Goal: Task Accomplishment & Management: Manage account settings

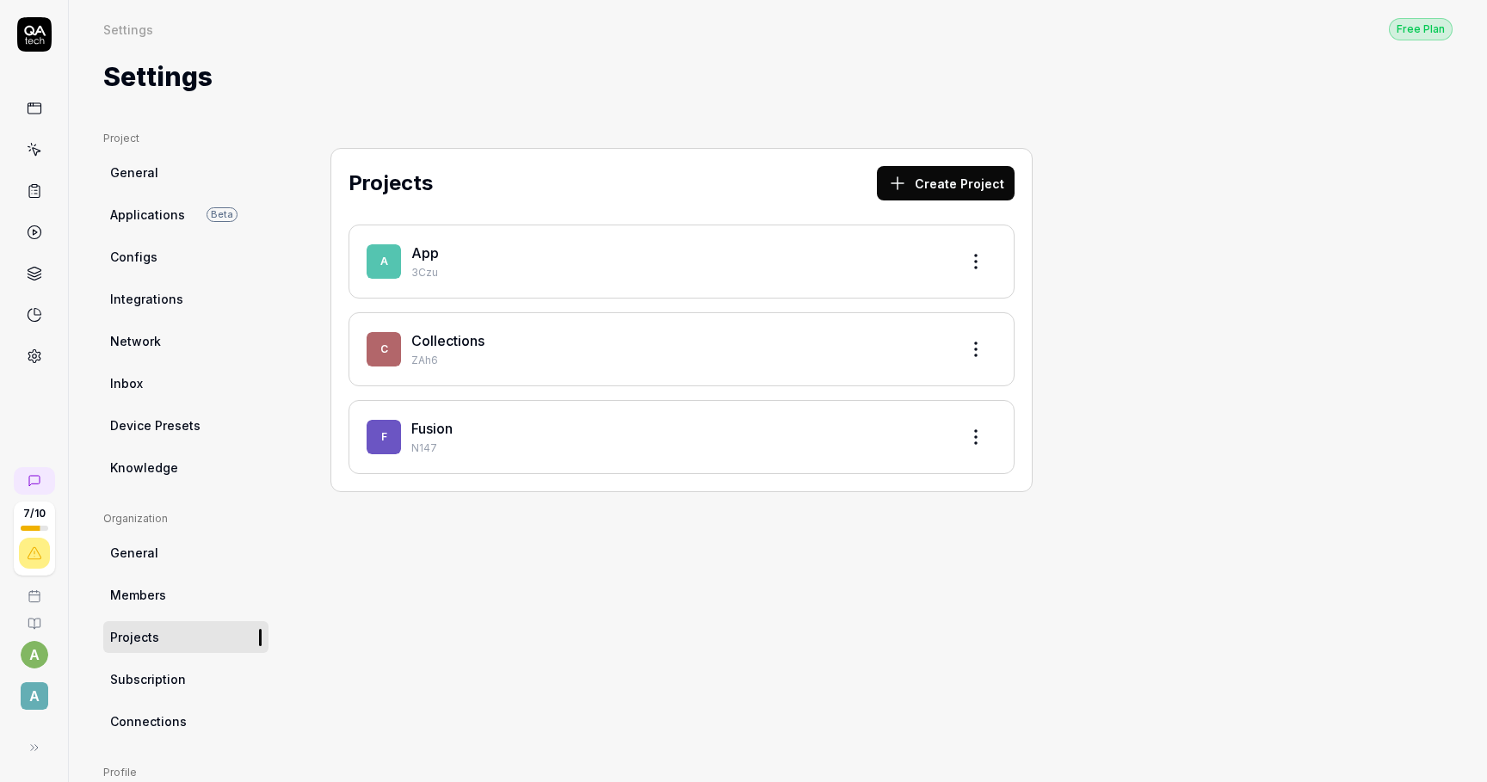
click at [465, 250] on div "App" at bounding box center [678, 253] width 534 height 21
click at [411, 265] on p "3Czu" at bounding box center [678, 272] width 534 height 15
click at [428, 250] on link "App" at bounding box center [425, 252] width 28 height 17
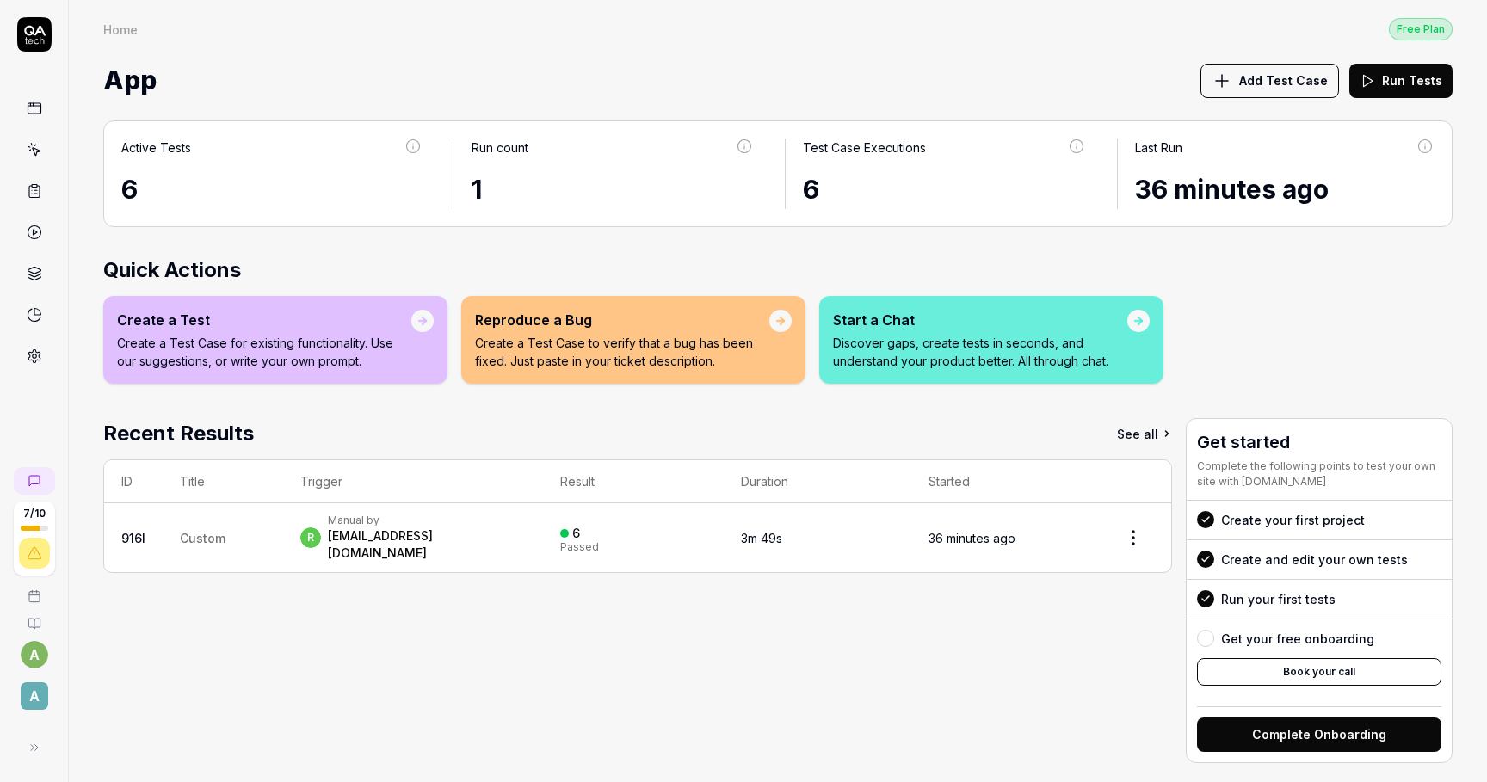
click at [207, 535] on span "Custom" at bounding box center [203, 538] width 46 height 15
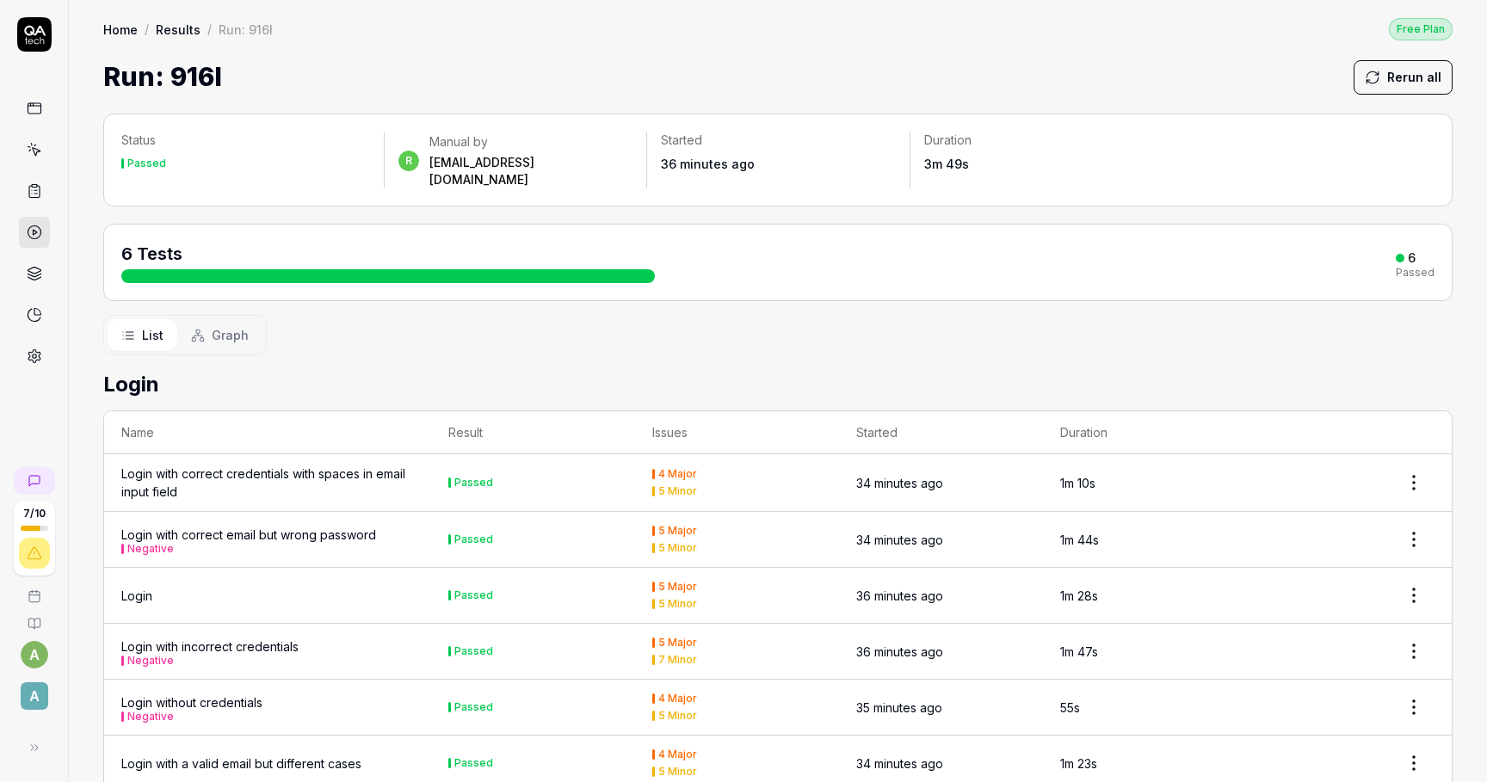
scroll to position [22, 0]
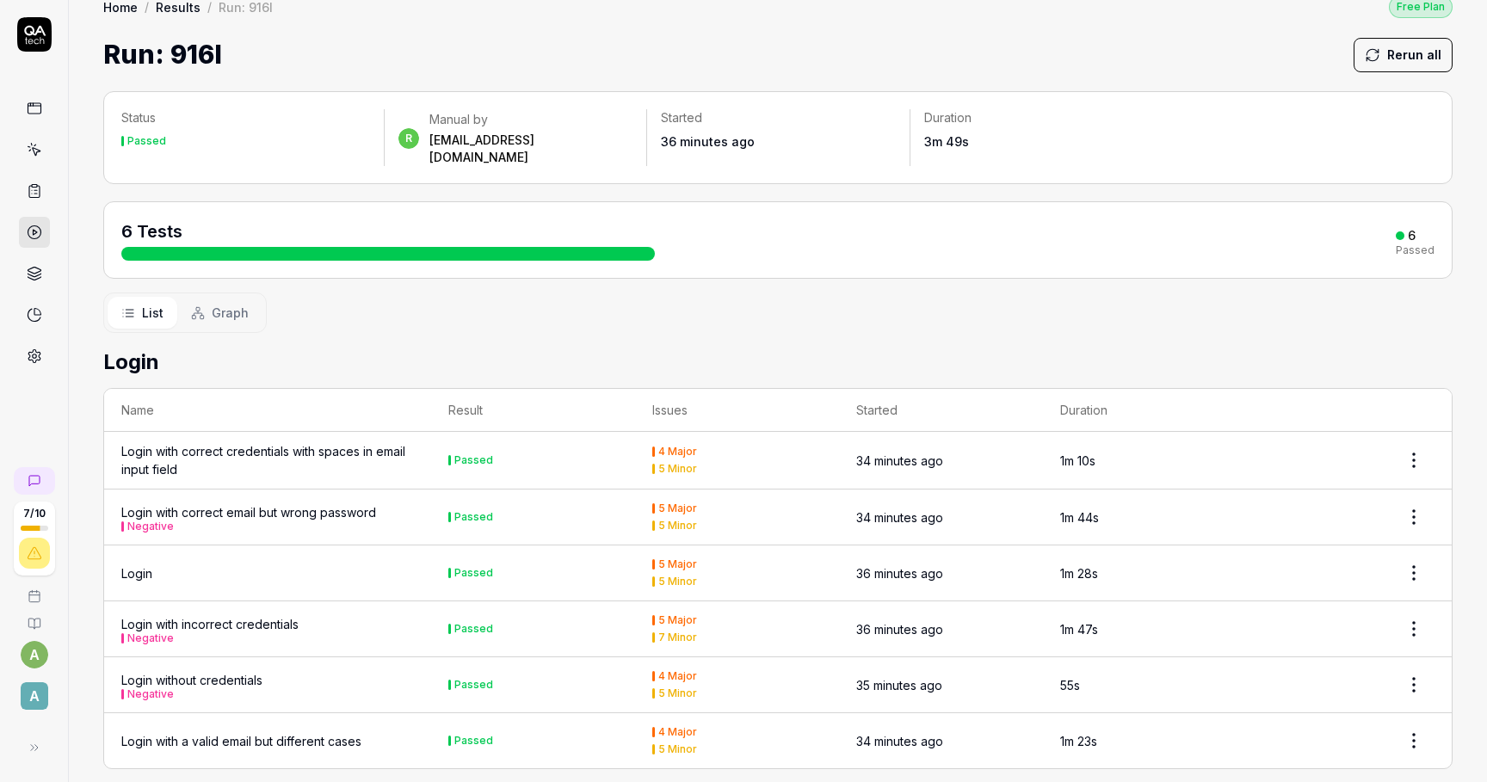
click at [37, 102] on icon at bounding box center [34, 108] width 15 height 15
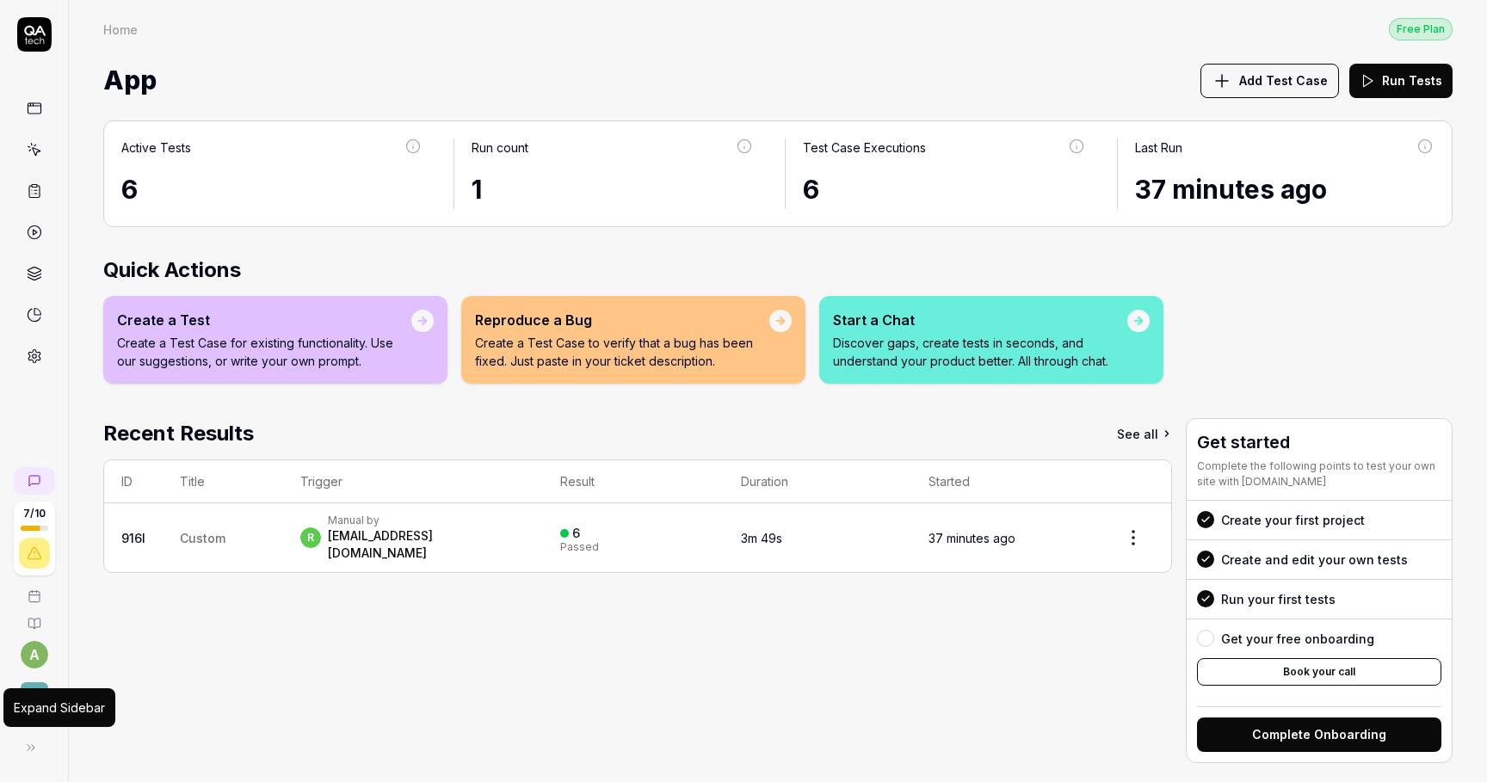
click at [34, 750] on icon at bounding box center [31, 748] width 14 height 14
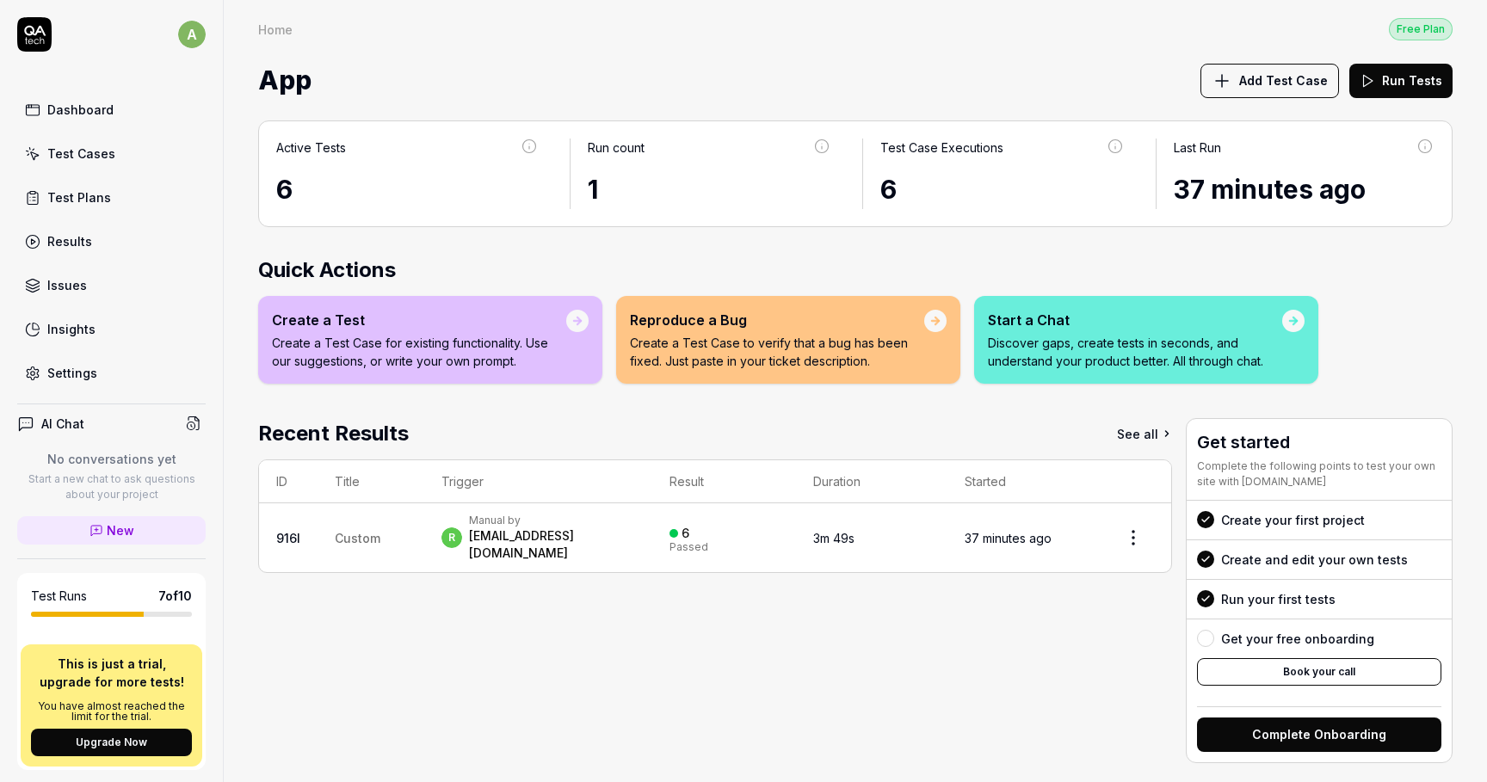
click at [84, 377] on div "Settings" at bounding box center [72, 373] width 50 height 18
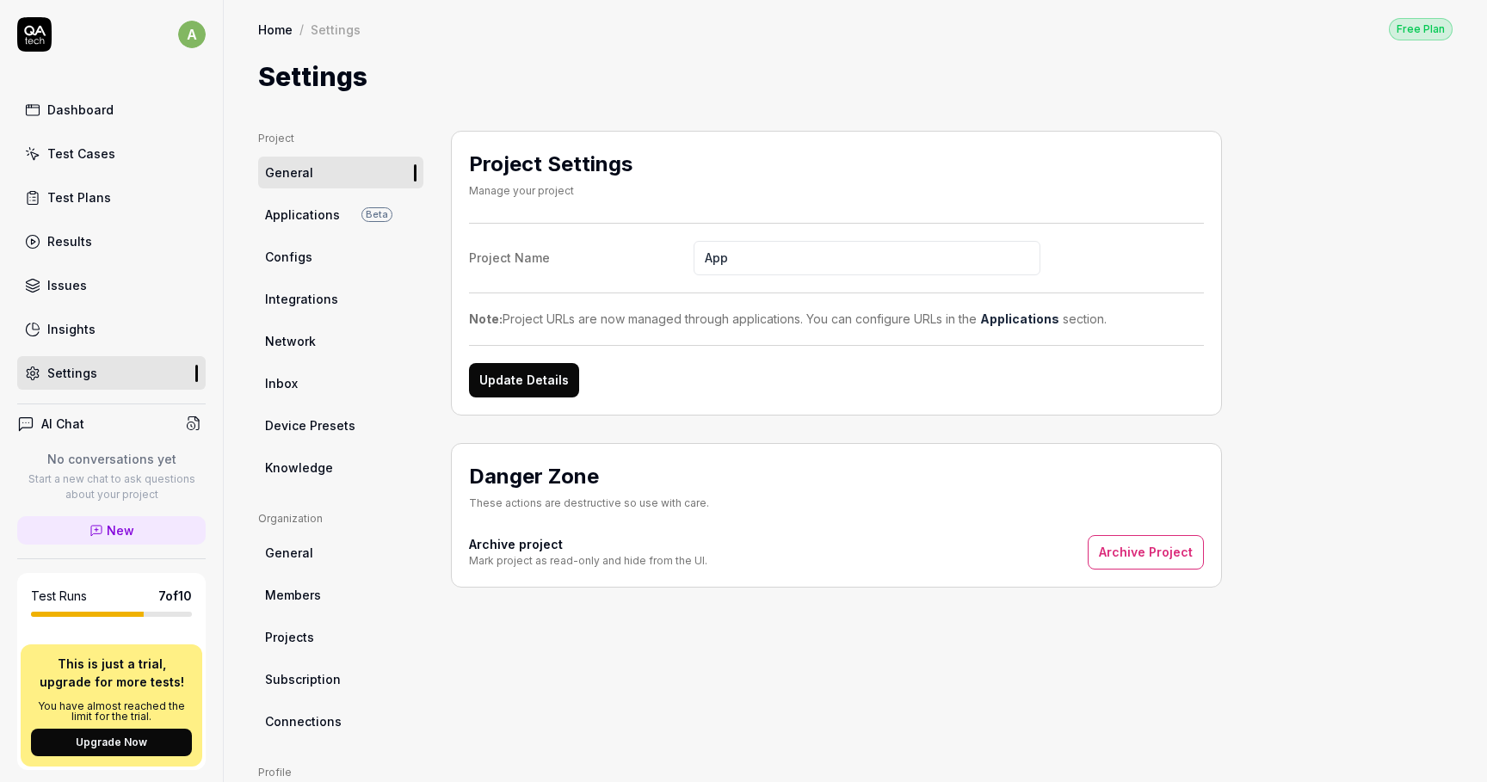
click at [295, 586] on span "Members" at bounding box center [293, 595] width 56 height 18
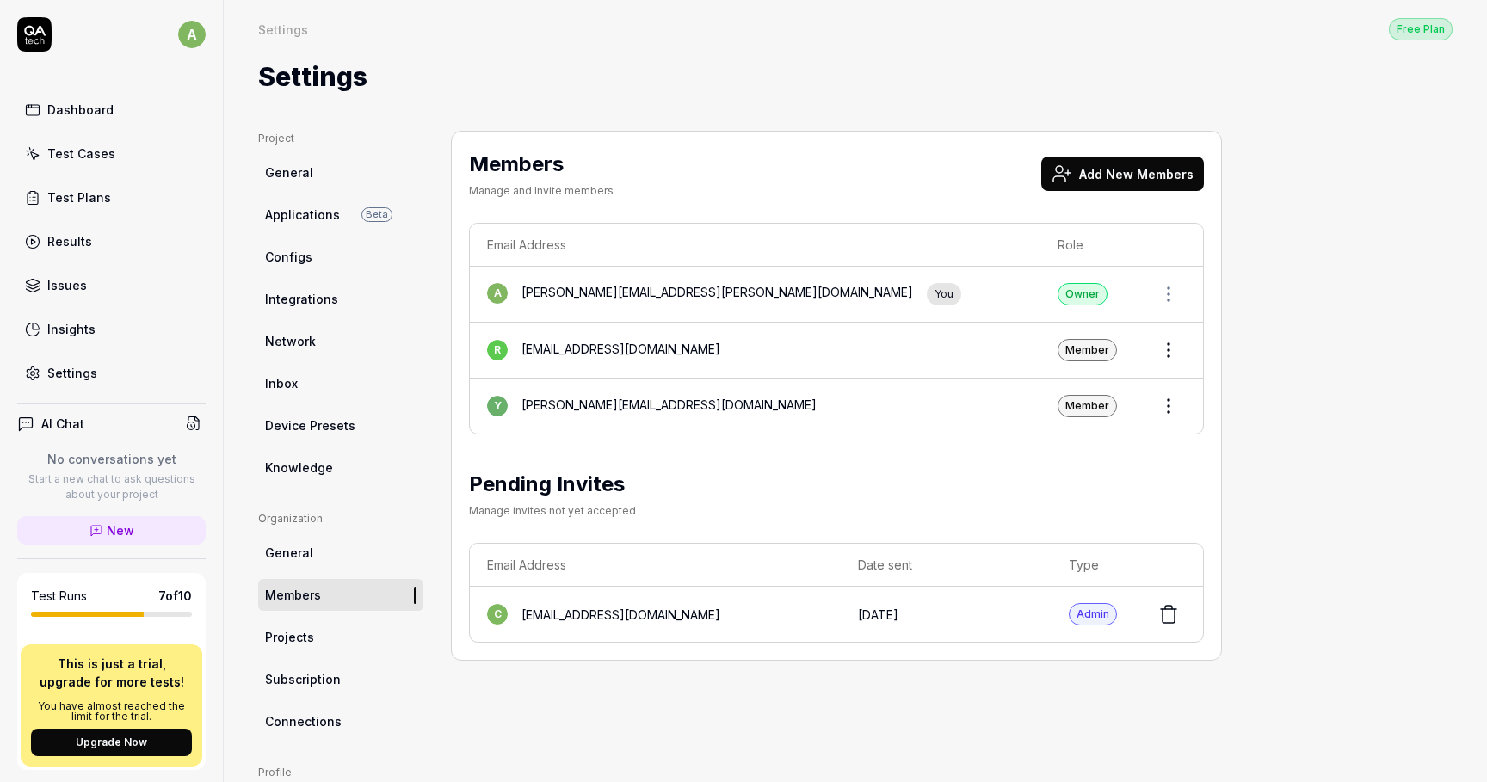
click at [1113, 172] on button "Add New Members" at bounding box center [1122, 174] width 163 height 34
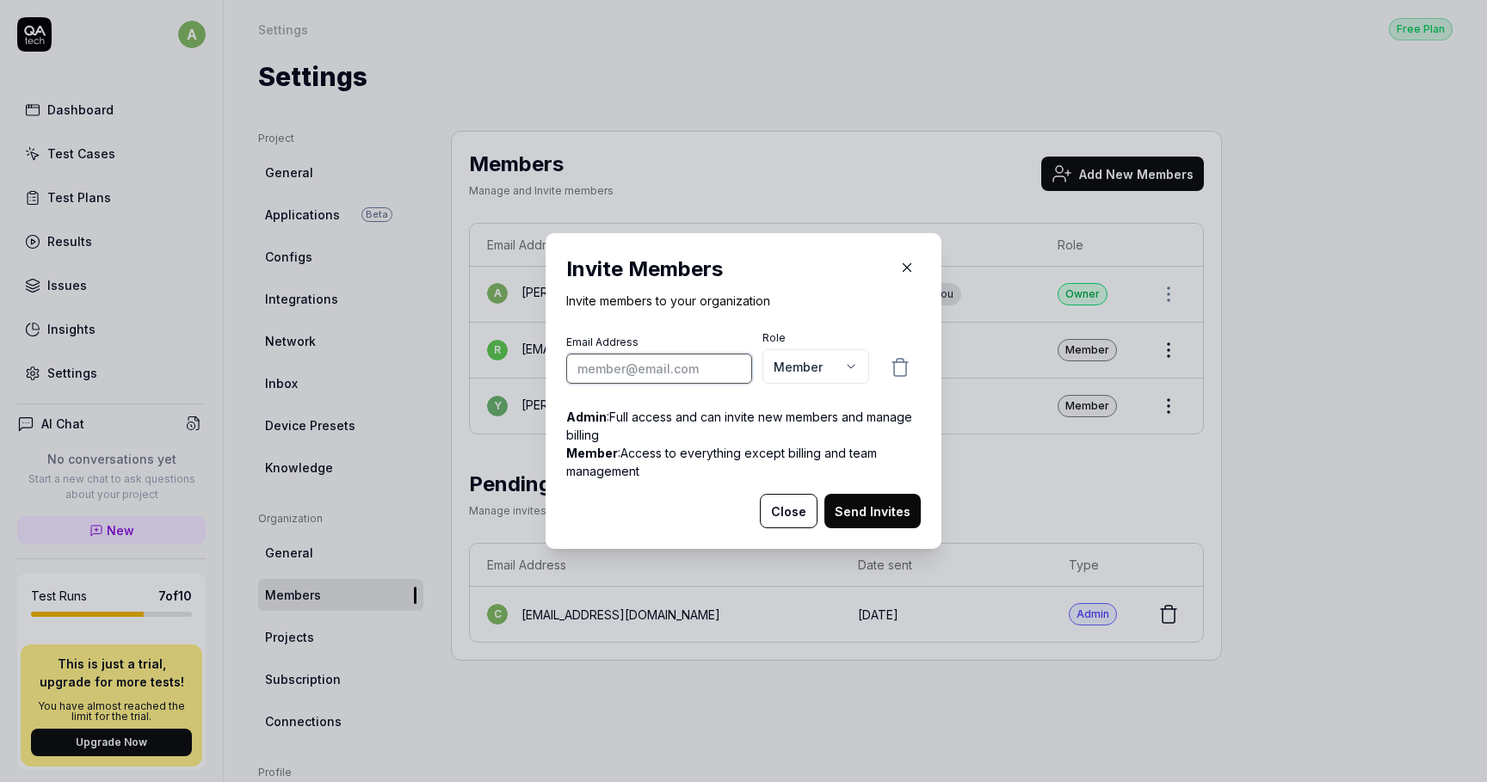
click at [713, 369] on input "email" at bounding box center [659, 369] width 186 height 30
paste input "[PERSON_NAME][EMAIL_ADDRESS][DOMAIN_NAME]"
type input "[PERSON_NAME][EMAIL_ADDRESS][DOMAIN_NAME]"
click at [804, 368] on body "a Dashboard Test Cases Test Plans Results Issues Insights Settings AI Chat No c…" at bounding box center [743, 391] width 1487 height 782
click at [811, 317] on div "Admin Member" at bounding box center [817, 351] width 108 height 69
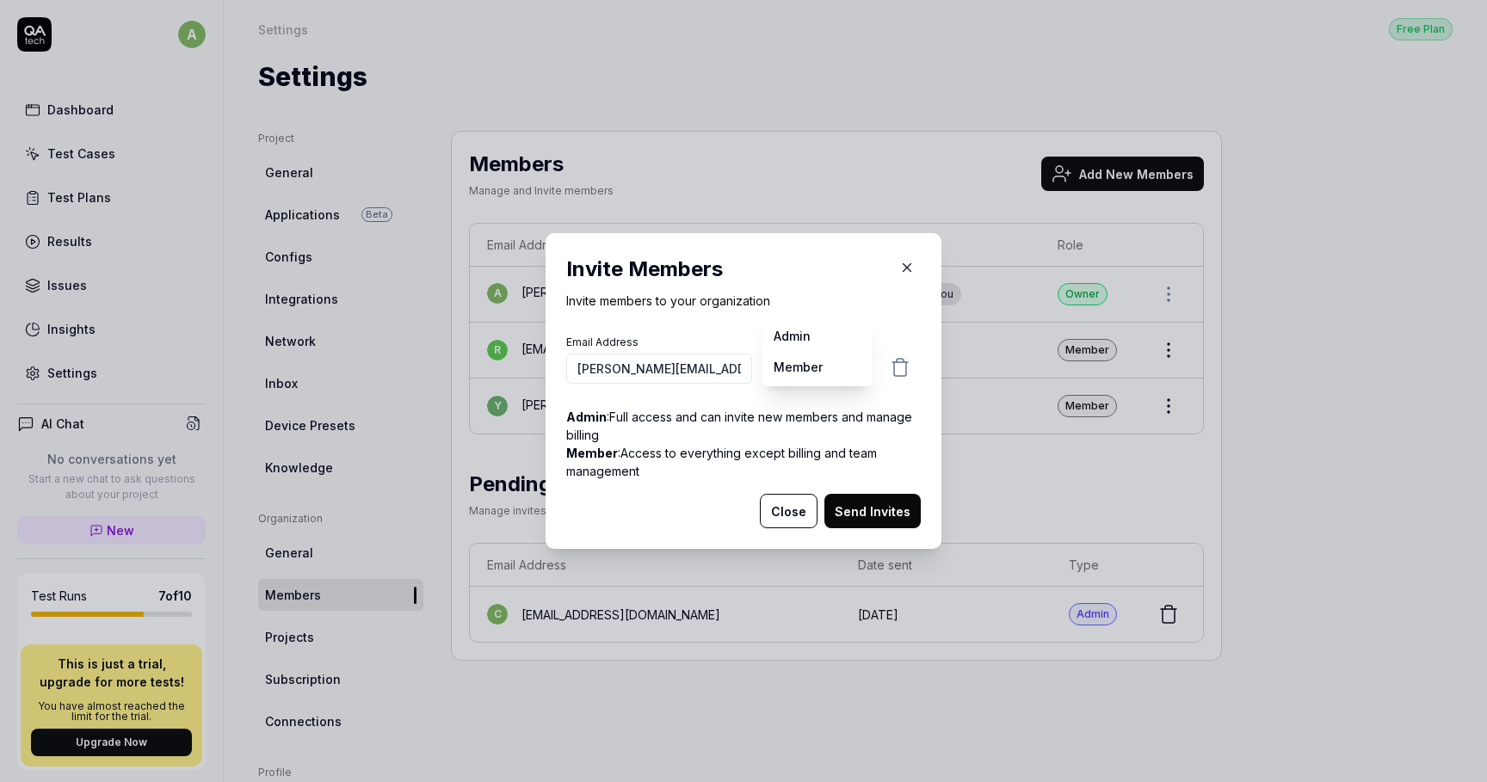
select select "*"
click at [885, 501] on button "Send Invites" at bounding box center [872, 511] width 96 height 34
